Goal: Navigation & Orientation: Find specific page/section

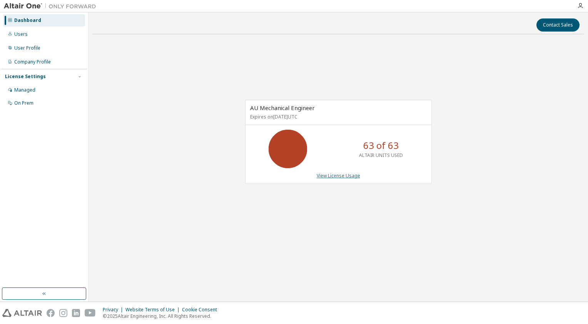
click at [343, 176] on link "View License Usage" at bounding box center [337, 175] width 43 height 7
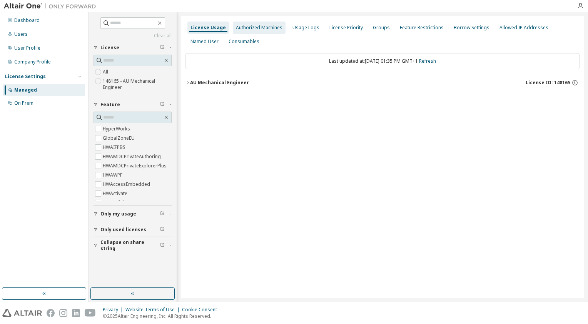
click at [266, 26] on div "Authorized Machines" at bounding box center [259, 28] width 47 height 6
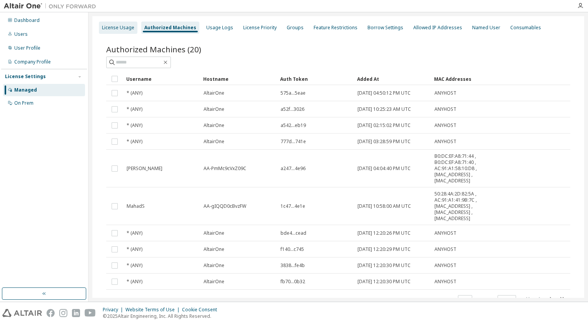
click at [122, 27] on div "License Usage" at bounding box center [118, 28] width 32 height 6
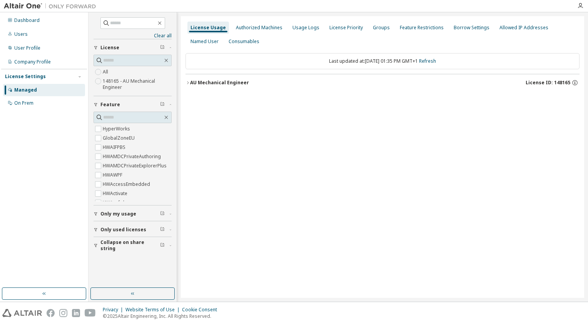
click at [187, 84] on icon "button" at bounding box center [187, 82] width 5 height 5
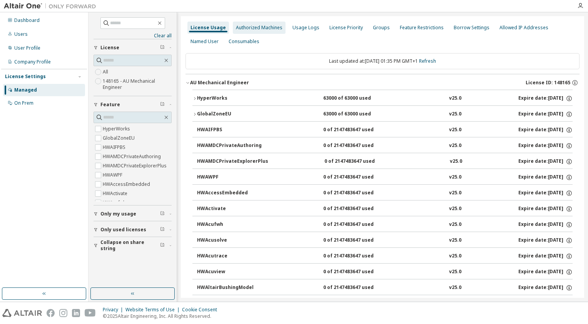
click at [258, 26] on div "Authorized Machines" at bounding box center [259, 28] width 47 height 6
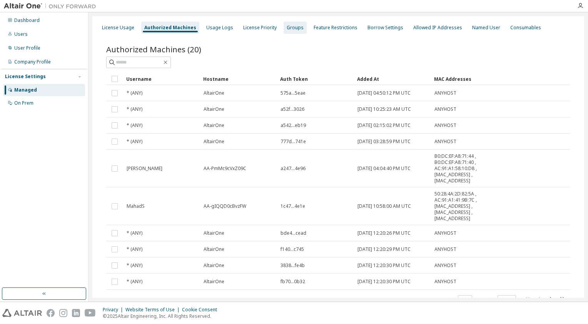
click at [286, 26] on div "Groups" at bounding box center [294, 28] width 17 height 6
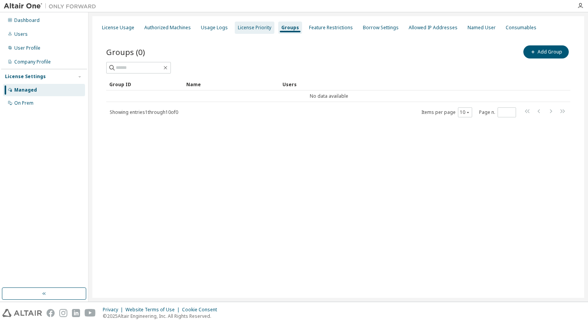
click at [260, 28] on div "License Priority" at bounding box center [254, 28] width 33 height 6
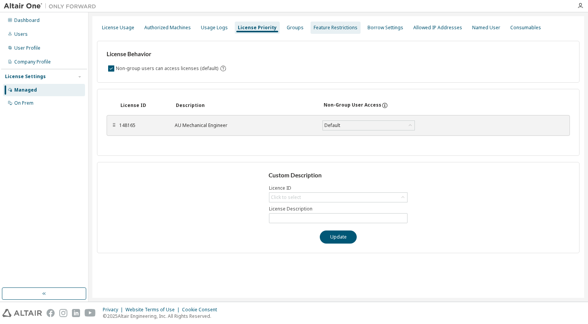
click at [316, 28] on div "Feature Restrictions" at bounding box center [335, 28] width 44 height 6
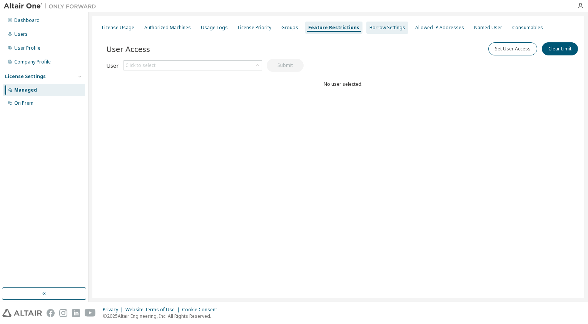
click at [369, 27] on div "Borrow Settings" at bounding box center [387, 28] width 36 height 6
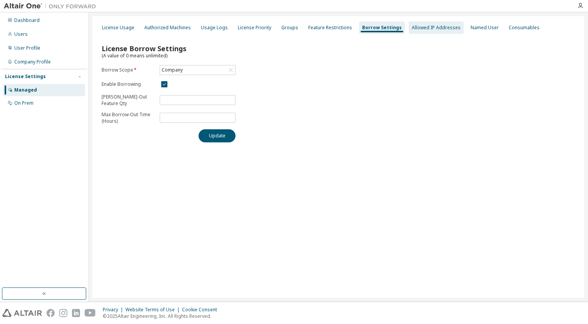
click at [411, 29] on div "Allowed IP Addresses" at bounding box center [435, 28] width 49 height 6
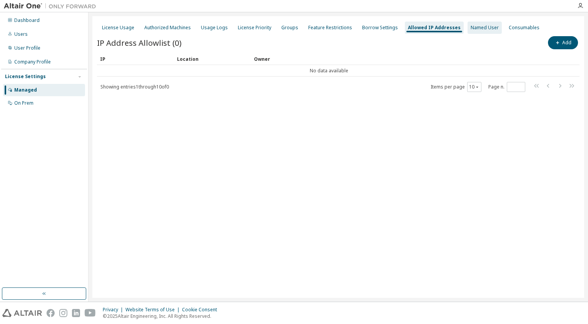
click at [471, 30] on div "Named User" at bounding box center [484, 28] width 28 height 6
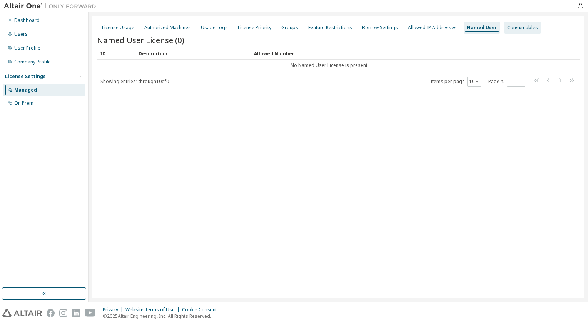
click at [507, 28] on div "Consumables" at bounding box center [522, 28] width 31 height 6
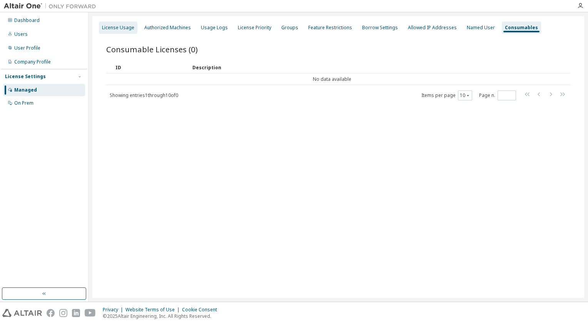
click at [115, 28] on div "License Usage" at bounding box center [118, 28] width 32 height 6
